Goal: Connect with others: Connect with others

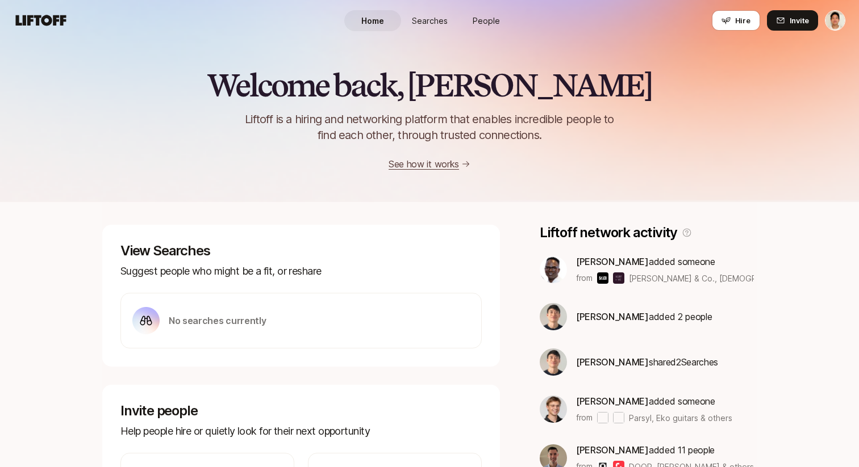
click at [490, 17] on span "People" at bounding box center [485, 21] width 27 height 12
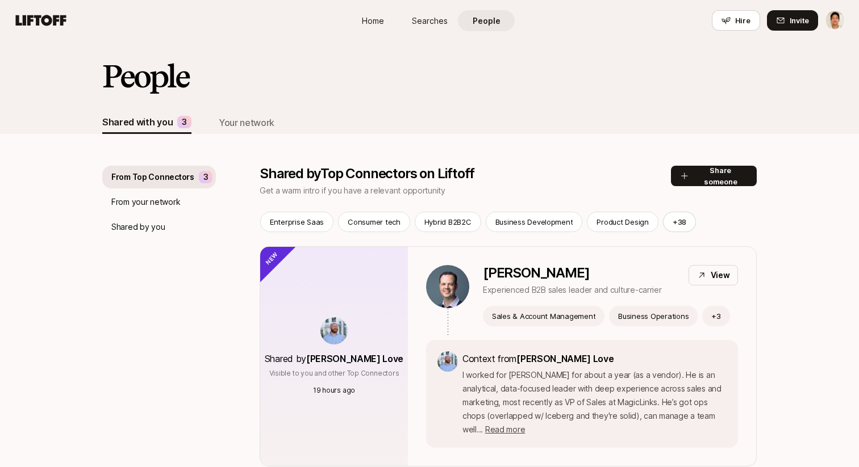
click at [469, 57] on div "People Shared with you 3 Your network" at bounding box center [429, 87] width 859 height 93
